Goal: Task Accomplishment & Management: Use online tool/utility

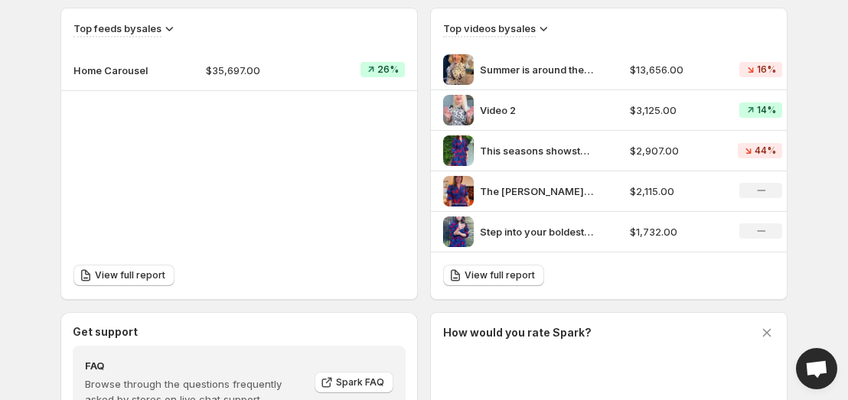
scroll to position [707, 0]
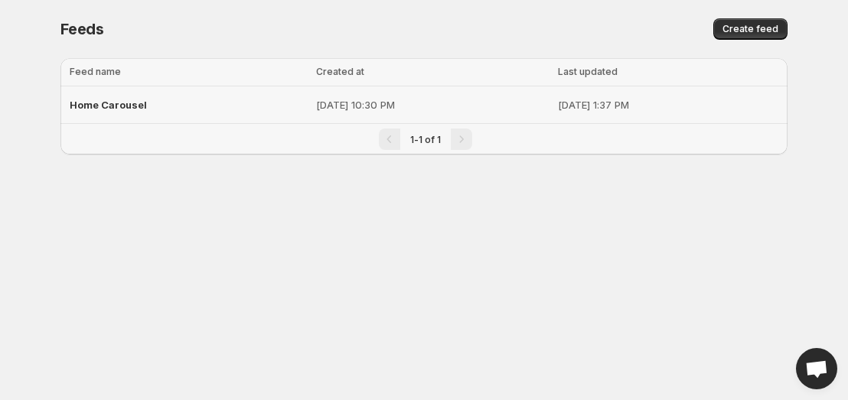
click at [113, 99] on span "Home Carousel" at bounding box center [108, 105] width 77 height 12
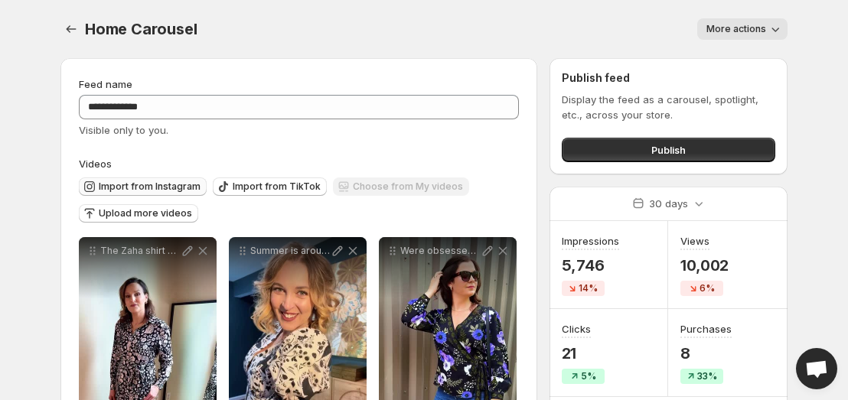
click at [172, 190] on span "Import from Instagram" at bounding box center [150, 187] width 102 height 12
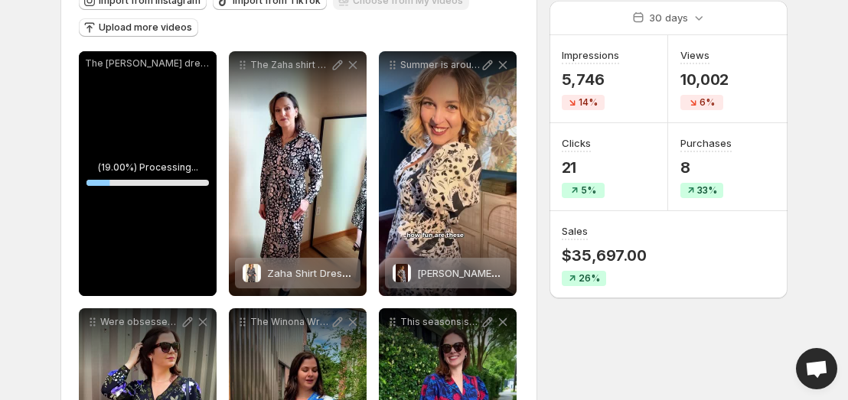
scroll to position [198, 0]
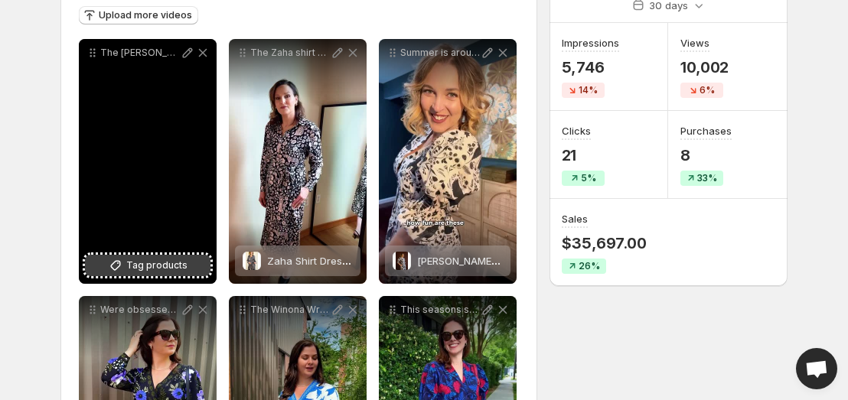
click at [147, 272] on span "Tag products" at bounding box center [156, 265] width 61 height 15
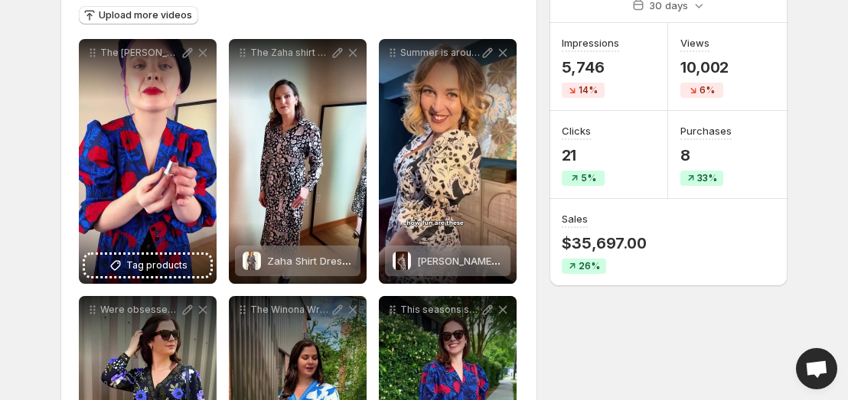
scroll to position [0, 0]
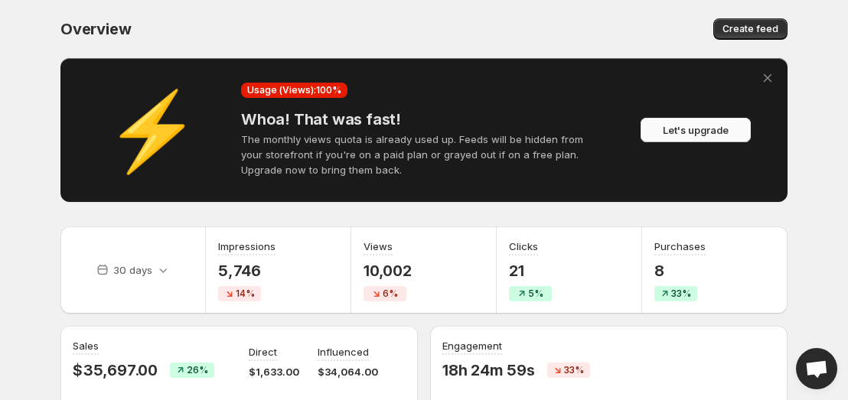
click at [677, 139] on button "Let's upgrade" at bounding box center [696, 130] width 110 height 25
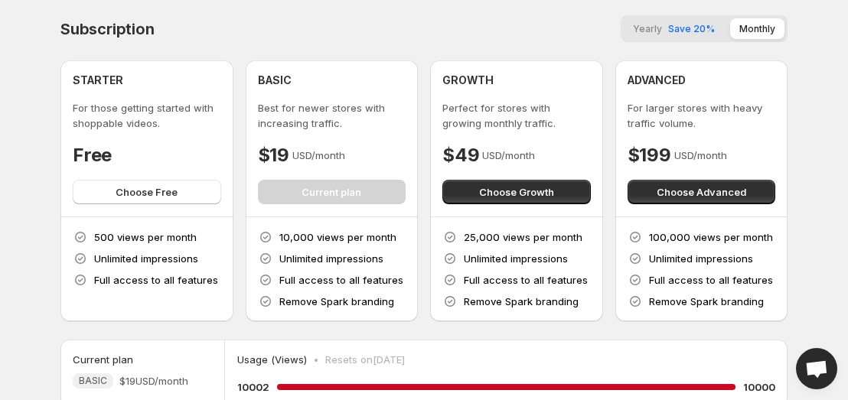
click at [644, 38] on button "Yearly Save 20%" at bounding box center [674, 28] width 100 height 21
